Goal: Transaction & Acquisition: Purchase product/service

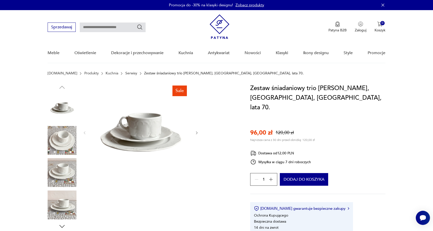
click at [273, 177] on icon "button" at bounding box center [270, 179] width 5 height 5
click at [269, 177] on icon "button" at bounding box center [270, 179] width 5 height 5
click at [295, 173] on button "Dodaj do koszyka" at bounding box center [304, 179] width 48 height 13
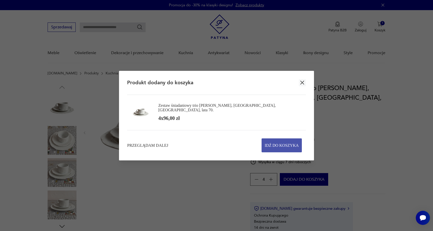
click at [280, 145] on span "Idź do koszyka" at bounding box center [282, 145] width 34 height 13
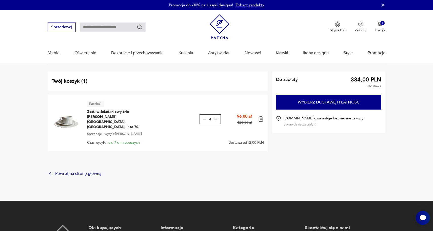
click at [73, 172] on p "Powrót na stronę główną" at bounding box center [78, 173] width 46 height 3
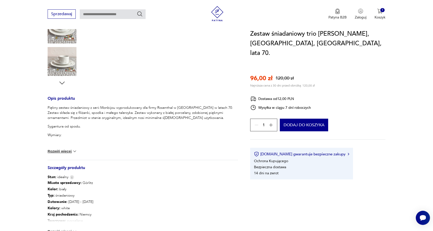
scroll to position [149, 0]
